Goal: Use online tool/utility: Utilize a website feature to perform a specific function

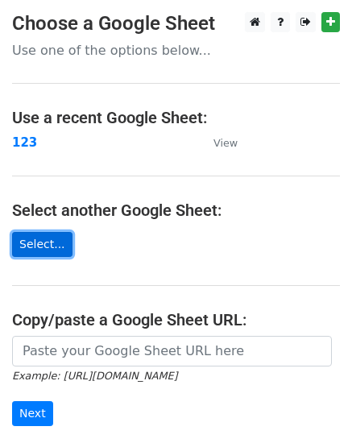
click at [24, 242] on link "Select..." at bounding box center [42, 244] width 60 height 25
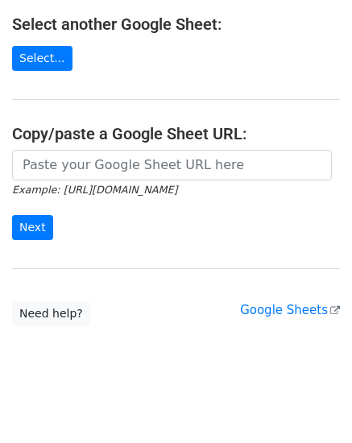
scroll to position [198, 0]
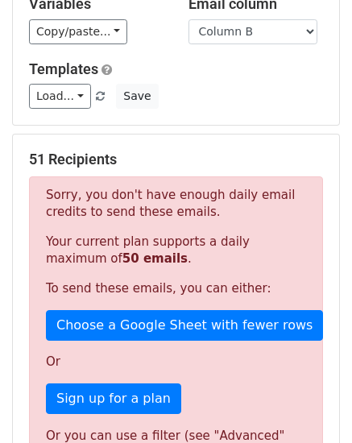
scroll to position [81, 0]
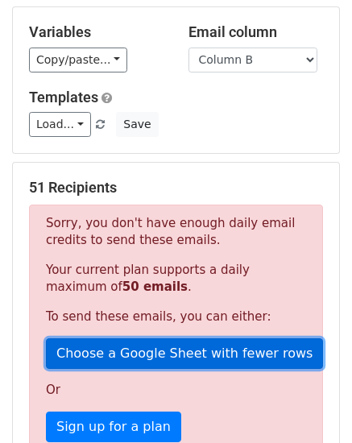
click at [185, 358] on link "Choose a Google Sheet with fewer rows" at bounding box center [184, 353] width 277 height 31
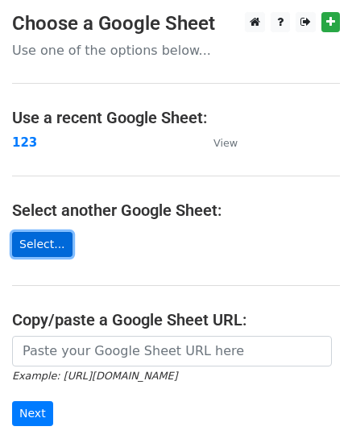
click at [46, 257] on link "Select..." at bounding box center [42, 244] width 60 height 25
